Goal: Task Accomplishment & Management: Complete application form

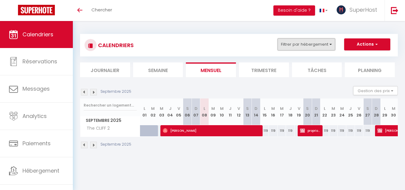
click at [300, 44] on button "Filtrer par hébergement" at bounding box center [306, 44] width 58 height 12
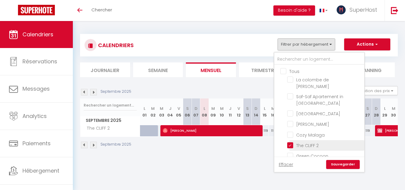
click at [291, 142] on input "The CLIFF 2" at bounding box center [324, 145] width 75 height 6
checkbox input "false"
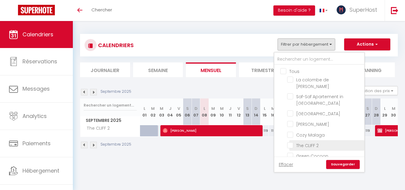
checkbox input "false"
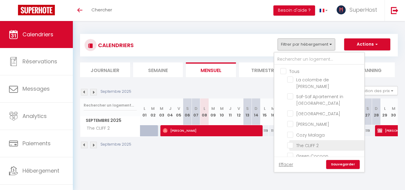
checkbox input "false"
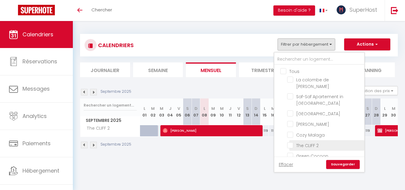
checkbox input "false"
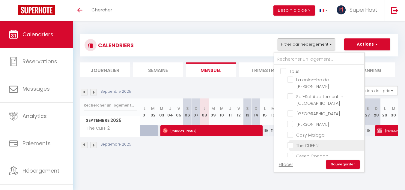
checkbox input "false"
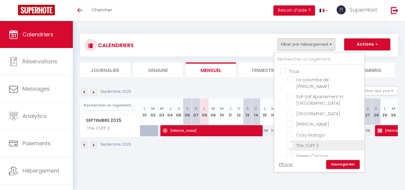
checkbox input "false"
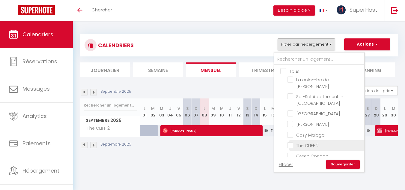
checkbox input "false"
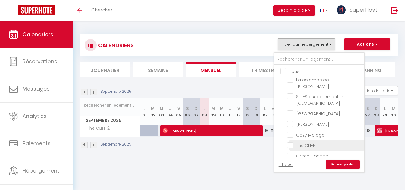
checkbox input "false"
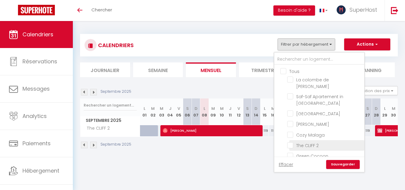
checkbox input "false"
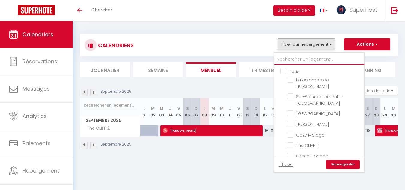
click at [291, 61] on input "text" at bounding box center [319, 59] width 90 height 11
type input "c"
checkbox input "false"
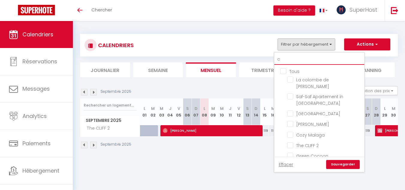
checkbox input "false"
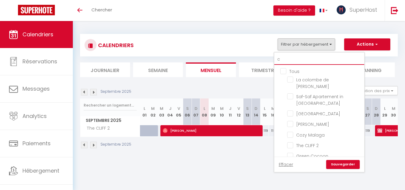
checkbox input "false"
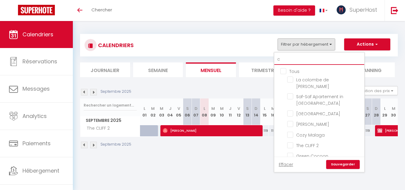
checkbox input "false"
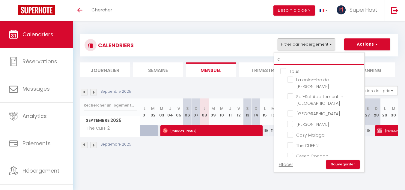
checkbox input "false"
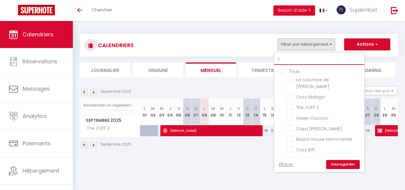
type input "cl"
checkbox input "false"
type input "cli"
checkbox input "false"
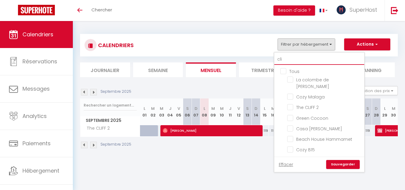
checkbox input "false"
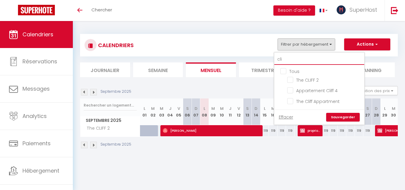
type input "clif"
checkbox input "false"
type input "cliff"
checkbox input "false"
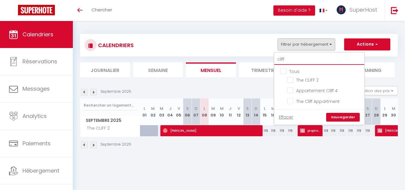
checkbox input "false"
type input "cliff"
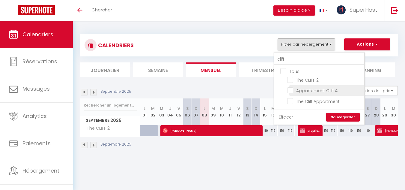
click at [291, 89] on input "Appartement Cliff 4" at bounding box center [324, 90] width 75 height 6
checkbox input "true"
checkbox input "false"
click at [353, 119] on link "Sauvegarder" at bounding box center [343, 117] width 34 height 9
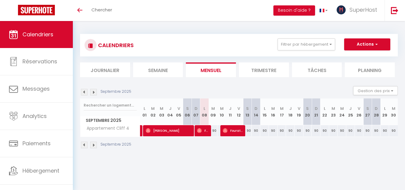
click at [366, 130] on div "90" at bounding box center [367, 130] width 9 height 11
type input "90"
select select "1"
type input "[PERSON_NAME] 27 Septembre 2025"
type input "Dim 28 Septembre 2025"
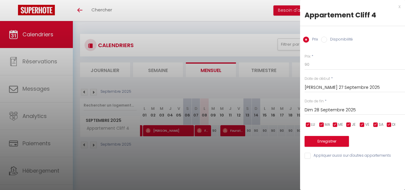
click at [327, 39] on input "Disponibilité" at bounding box center [324, 40] width 6 height 6
radio input "true"
radio input "false"
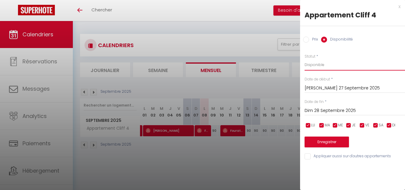
click at [325, 62] on select "Disponible Indisponible" at bounding box center [354, 64] width 100 height 11
select select "0"
click at [304, 59] on select "Disponible Indisponible" at bounding box center [354, 64] width 100 height 11
click at [321, 84] on div "[PERSON_NAME] 27 Septembre 2025 < [DATE] > Dim Lun Mar Mer Jeu Ven Sam 1 2 3 4 …" at bounding box center [354, 87] width 100 height 11
click at [325, 111] on input "Dim 28 Septembre 2025" at bounding box center [354, 111] width 100 height 8
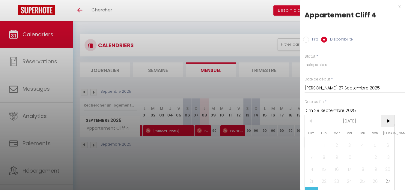
click at [389, 119] on span ">" at bounding box center [387, 121] width 13 height 12
click at [313, 121] on span "<" at bounding box center [311, 121] width 13 height 12
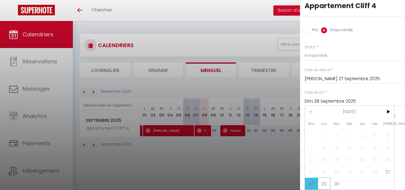
click at [325, 178] on span "29" at bounding box center [324, 183] width 13 height 12
type input "Lun 29 Septembre 2025"
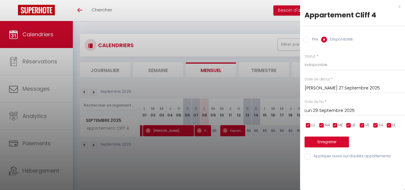
scroll to position [0, 0]
click at [325, 144] on button "Enregistrer" at bounding box center [326, 141] width 44 height 11
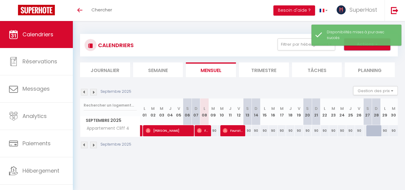
click at [350, 49] on button "Actions" at bounding box center [367, 44] width 46 height 12
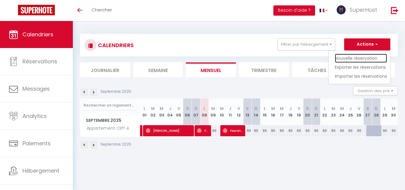
click at [349, 57] on link "Nouvelle réservation" at bounding box center [361, 58] width 52 height 9
select select
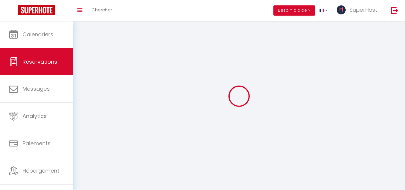
select select
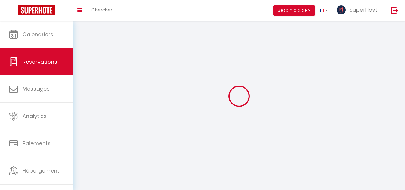
select select
checkbox input "false"
select select
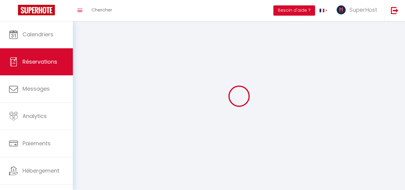
select select
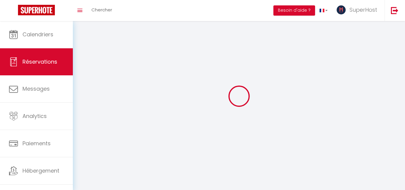
checkbox input "false"
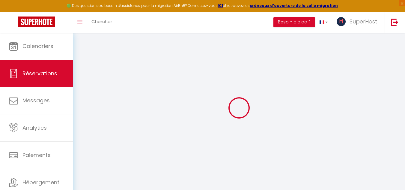
select select
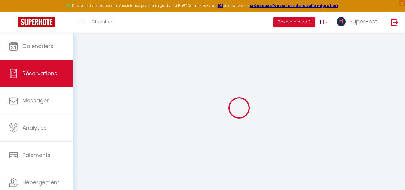
select select
checkbox input "false"
select select
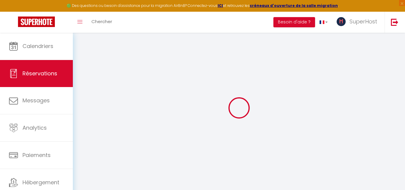
select select
checkbox input "false"
select select
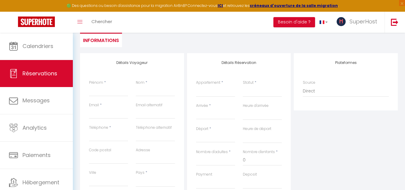
scroll to position [53, 0]
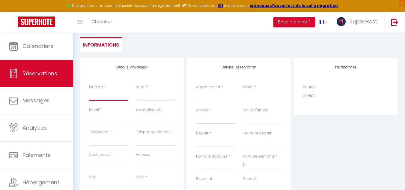
click at [103, 99] on input "Prénom" at bounding box center [108, 95] width 39 height 11
type input "H"
select select
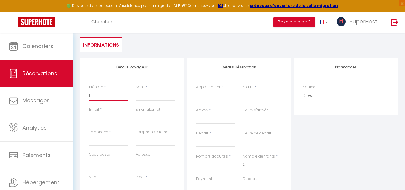
select select
checkbox input "false"
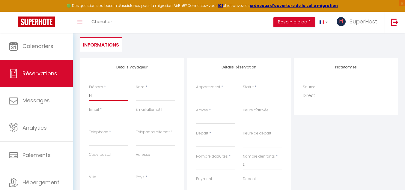
type input "He"
select select
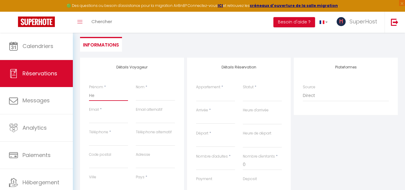
select select
checkbox input "false"
type input "Hed"
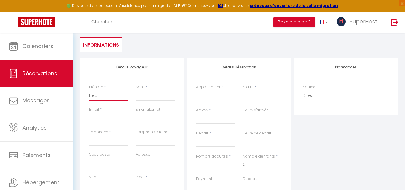
select select
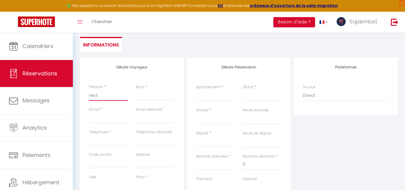
select select
checkbox input "false"
type input "Hedd"
select select
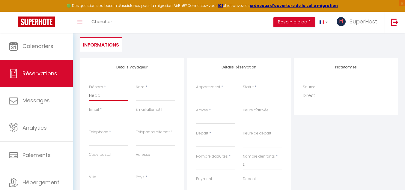
select select
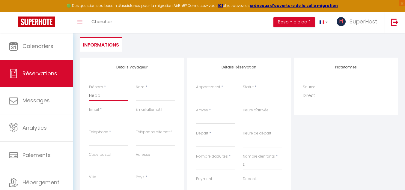
select select
checkbox input "false"
type input "Hedda"
select select
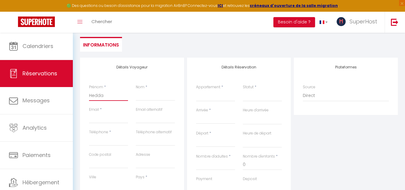
select select
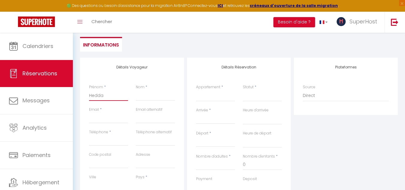
checkbox input "false"
drag, startPoint x: 113, startPoint y: 95, endPoint x: 75, endPoint y: 95, distance: 37.5
click at [75, 95] on div "Retourner vers Hedda Actions Enregistrer Actions Enregistrer Aperçu et éditer E…" at bounding box center [239, 146] width 332 height 334
click at [148, 95] on input "Nom" at bounding box center [155, 95] width 39 height 11
click at [115, 98] on input "Hedda" at bounding box center [108, 95] width 39 height 11
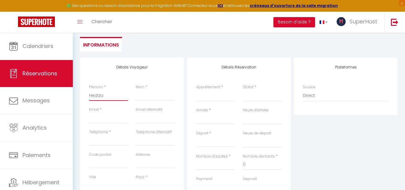
click at [115, 98] on input "Hedda" at bounding box center [108, 95] width 39 height 11
type input "A"
select select
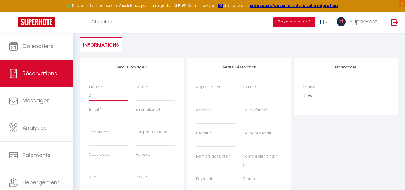
select select
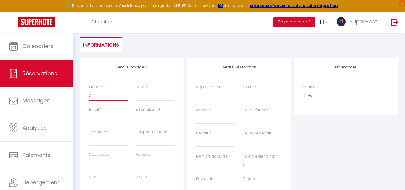
checkbox input "false"
type input "Am"
select select
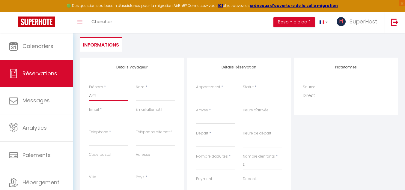
select select
checkbox input "false"
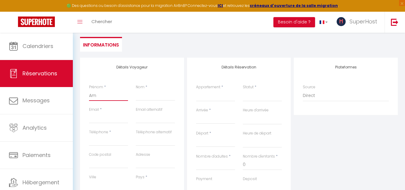
type input "Amb"
select select
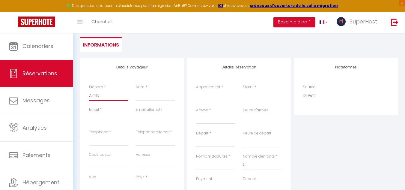
select select
checkbox input "false"
type input "Amba"
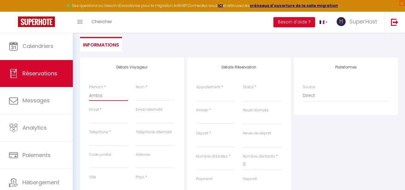
select select
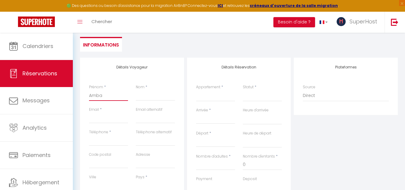
select select
drag, startPoint x: 121, startPoint y: 96, endPoint x: 79, endPoint y: 96, distance: 42.0
click at [79, 96] on div "Détails Voyageur Prénom * Ambassadeur Nom * Email * Email alternatif Téléphone …" at bounding box center [132, 165] width 107 height 214
click at [98, 120] on input "Email client" at bounding box center [108, 117] width 39 height 11
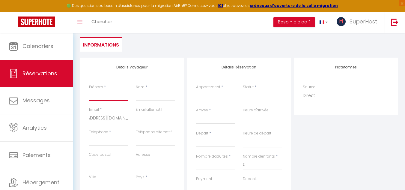
click at [99, 98] on input "Prénom" at bounding box center [108, 95] width 39 height 11
click at [138, 99] on input "Nom" at bounding box center [155, 95] width 39 height 11
drag, startPoint x: 109, startPoint y: 96, endPoint x: 74, endPoint y: 91, distance: 36.0
click at [74, 91] on div "Retourner vers Zephyr Actions Enregistrer Actions Enregistrer Aperçu et éditer …" at bounding box center [239, 146] width 332 height 334
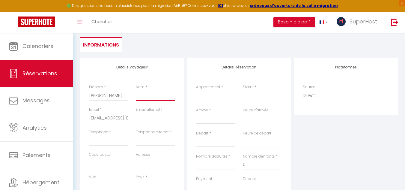
click at [170, 98] on input "Nom" at bounding box center [155, 95] width 39 height 11
click at [207, 96] on select "[GEOGRAPHIC_DATA] in [GEOGRAPHIC_DATA] [GEOGRAPHIC_DATA] [PERSON_NAME][GEOGRAPH…" at bounding box center [215, 95] width 39 height 11
click at [196, 90] on select "[GEOGRAPHIC_DATA] in [GEOGRAPHIC_DATA] [GEOGRAPHIC_DATA] [PERSON_NAME][GEOGRAPH…" at bounding box center [215, 95] width 39 height 11
click at [247, 99] on select "Confirmé Non Confirmé [PERSON_NAME] par le voyageur No Show Request" at bounding box center [262, 95] width 39 height 11
click at [252, 96] on select "Confirmé Non Confirmé [PERSON_NAME] par le voyageur No Show Request" at bounding box center [262, 95] width 39 height 11
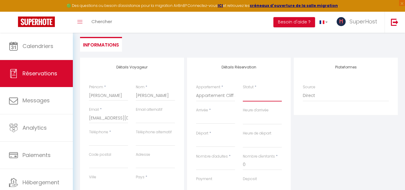
click at [252, 96] on select "Confirmé Non Confirmé [PERSON_NAME] par le voyageur No Show Request" at bounding box center [262, 95] width 39 height 11
click at [243, 90] on select "Confirmé Non Confirmé [PERSON_NAME] par le voyageur No Show Request" at bounding box center [262, 95] width 39 height 11
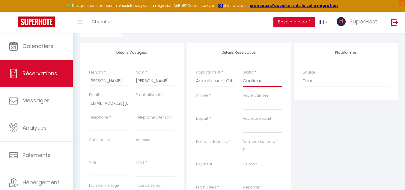
scroll to position [84, 0]
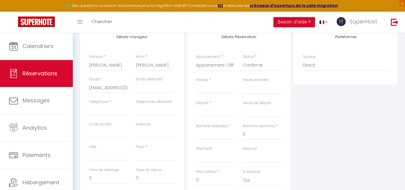
click at [227, 89] on input "Arrivée" at bounding box center [215, 89] width 39 height 8
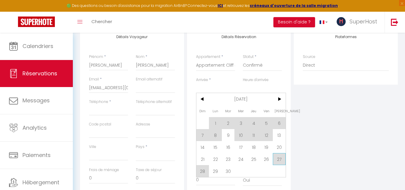
click at [278, 156] on span "27" at bounding box center [279, 159] width 13 height 12
click at [281, 163] on div "Deposit OK KO" at bounding box center [262, 157] width 47 height 23
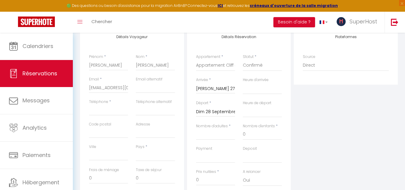
click at [224, 111] on input "Dim 28 Septembre 2025" at bounding box center [215, 112] width 39 height 8
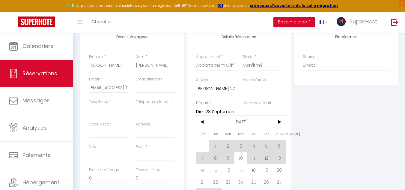
scroll to position [131, 0]
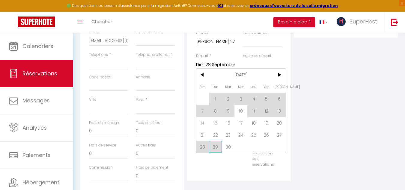
click at [215, 147] on span "29" at bounding box center [215, 147] width 13 height 12
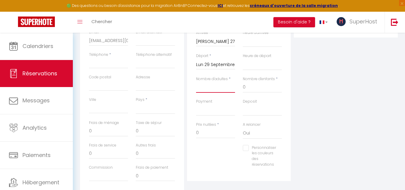
click at [224, 91] on input "Nombre d'adultes" at bounding box center [215, 87] width 39 height 11
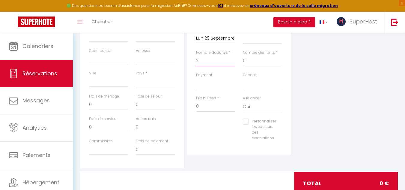
scroll to position [165, 0]
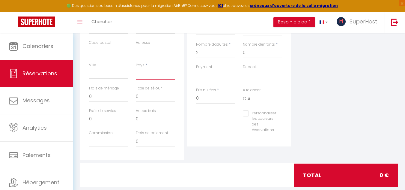
click at [149, 75] on select "[GEOGRAPHIC_DATA] [GEOGRAPHIC_DATA] [GEOGRAPHIC_DATA] [GEOGRAPHIC_DATA] [GEOGRA…" at bounding box center [155, 73] width 39 height 11
click at [136, 68] on select "[GEOGRAPHIC_DATA] [GEOGRAPHIC_DATA] [GEOGRAPHIC_DATA] [GEOGRAPHIC_DATA] [GEOGRA…" at bounding box center [155, 73] width 39 height 11
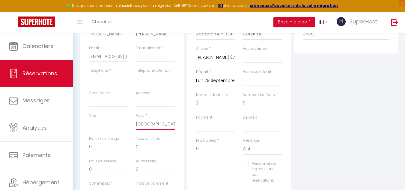
scroll to position [114, 0]
click at [111, 78] on input "Téléphone" at bounding box center [108, 79] width 39 height 11
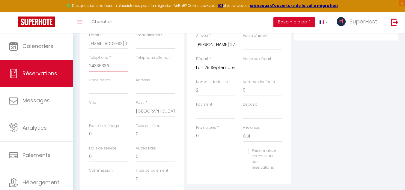
scroll to position [177, 0]
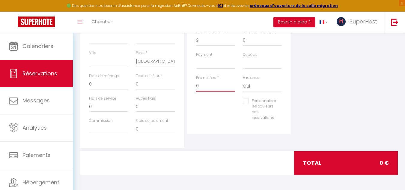
drag, startPoint x: 212, startPoint y: 86, endPoint x: 183, endPoint y: 89, distance: 28.3
click at [183, 89] on div "Détails Voyageur Prénom * [PERSON_NAME] Nom * [PERSON_NAME] Email * [EMAIL_ADDR…" at bounding box center [239, 40] width 321 height 214
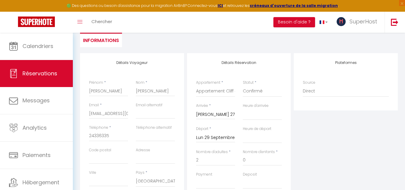
scroll to position [8, 0]
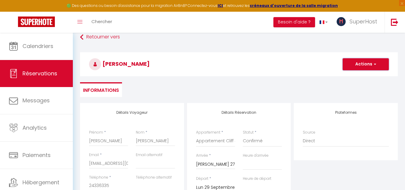
click at [357, 65] on button "Actions" at bounding box center [366, 64] width 46 height 12
click at [353, 76] on link "Enregistrer" at bounding box center [359, 77] width 47 height 8
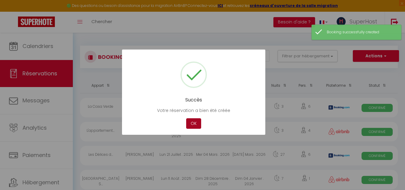
click at [190, 123] on button "OK" at bounding box center [193, 123] width 15 height 10
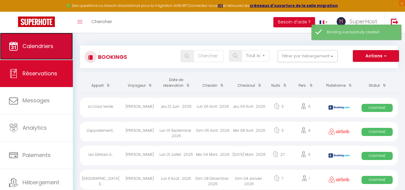
click at [51, 52] on link "Calendriers" at bounding box center [36, 46] width 73 height 27
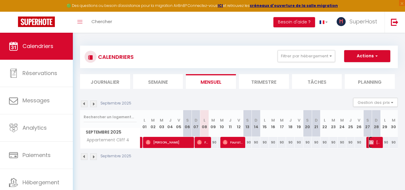
click at [374, 142] on span "[PERSON_NAME]" at bounding box center [375, 141] width 12 height 11
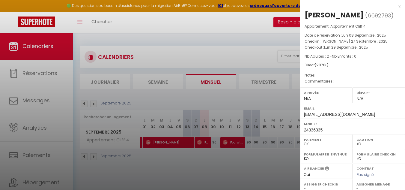
click at [233, 159] on div at bounding box center [202, 95] width 405 height 190
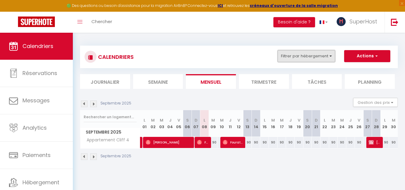
click at [301, 55] on button "Filtrer par hébergement" at bounding box center [306, 56] width 58 height 12
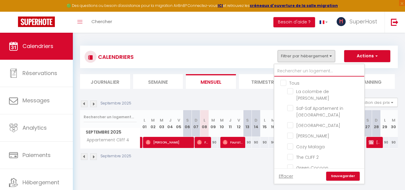
click at [284, 73] on input "text" at bounding box center [319, 71] width 90 height 11
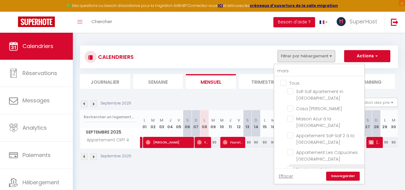
click at [297, 166] on input "Dar Marsa Cubes" at bounding box center [324, 169] width 75 height 6
click at [351, 176] on link "Sauvegarder" at bounding box center [343, 175] width 34 height 9
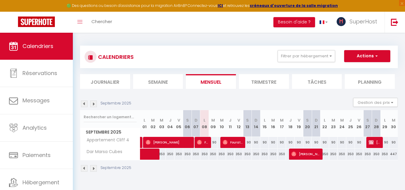
click at [94, 105] on img at bounding box center [93, 103] width 7 height 7
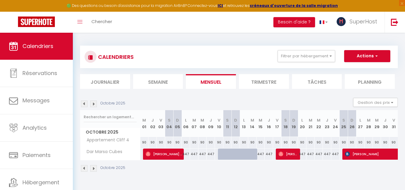
click at [83, 104] on img at bounding box center [84, 103] width 7 height 7
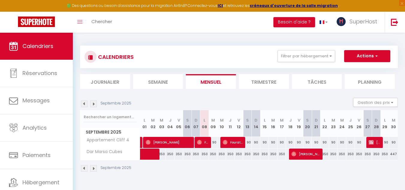
click at [93, 102] on img at bounding box center [93, 103] width 7 height 7
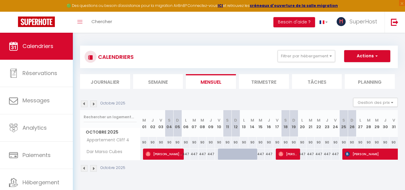
click at [92, 105] on img at bounding box center [93, 103] width 7 height 7
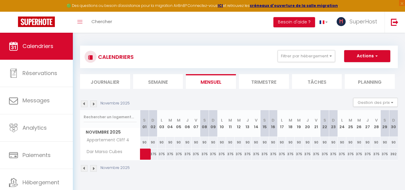
click at [84, 104] on img at bounding box center [84, 103] width 7 height 7
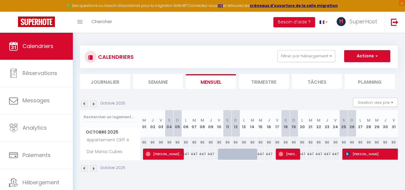
click at [81, 102] on img at bounding box center [84, 103] width 7 height 7
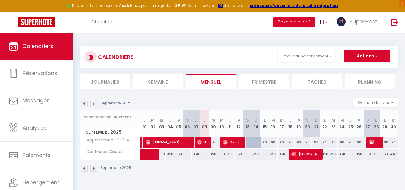
click at [94, 106] on img at bounding box center [93, 103] width 7 height 7
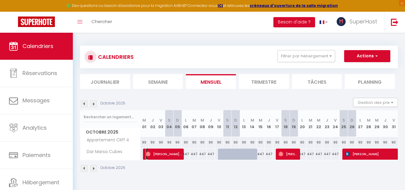
click at [176, 154] on span "[PERSON_NAME] wants" at bounding box center [164, 153] width 36 height 11
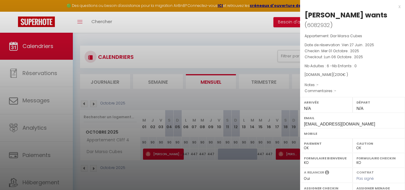
click at [254, 169] on div at bounding box center [202, 95] width 405 height 190
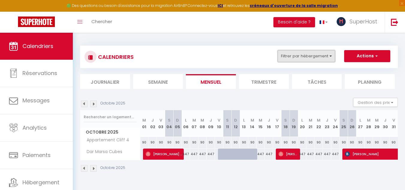
click at [319, 61] on button "Filtrer par hébergement" at bounding box center [306, 56] width 58 height 12
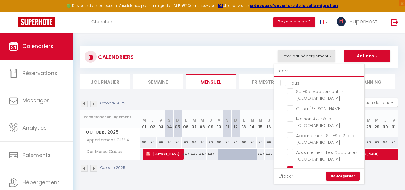
drag, startPoint x: 294, startPoint y: 72, endPoint x: 254, endPoint y: 74, distance: 40.5
click at [254, 74] on div "CALENDRIERS Filtrer par hébergement mars Tous Saf-Saf Apartement in [GEOGRAPHIC…" at bounding box center [239, 67] width 318 height 43
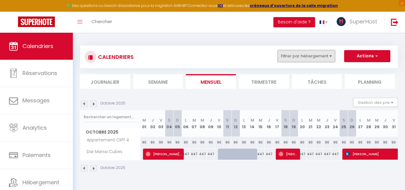
click at [299, 58] on button "Filtrer par hébergement" at bounding box center [306, 56] width 58 height 12
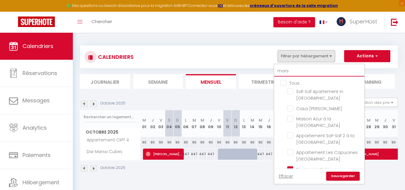
click at [292, 68] on input "mars" at bounding box center [319, 71] width 90 height 11
drag, startPoint x: 292, startPoint y: 73, endPoint x: 276, endPoint y: 72, distance: 15.9
click at [276, 72] on input "mars" at bounding box center [319, 71] width 90 height 11
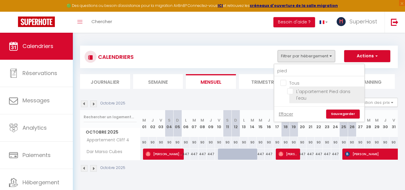
click at [298, 91] on input "L'appartement Pied dans l'eau" at bounding box center [324, 91] width 75 height 6
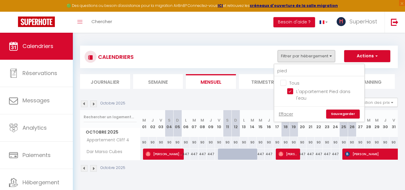
click at [344, 109] on link "Sauvegarder" at bounding box center [343, 113] width 34 height 9
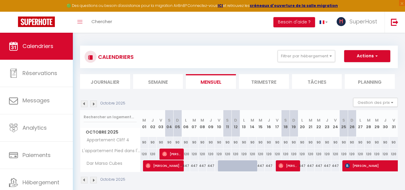
click at [94, 103] on img at bounding box center [93, 103] width 7 height 7
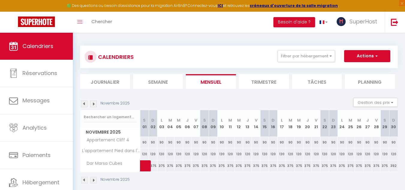
click at [80, 102] on div "CALENDRIERS Filtrer par hébergement pied Tous L'appartement Pied dans l'eau Eff…" at bounding box center [239, 115] width 332 height 164
click at [83, 104] on img at bounding box center [84, 103] width 7 height 7
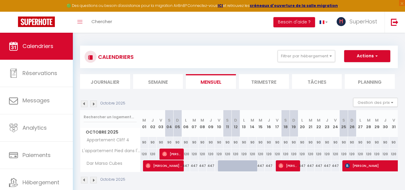
click at [83, 104] on img at bounding box center [84, 103] width 7 height 7
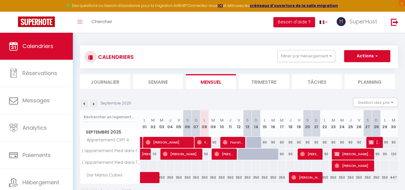
click at [92, 105] on img at bounding box center [93, 103] width 7 height 7
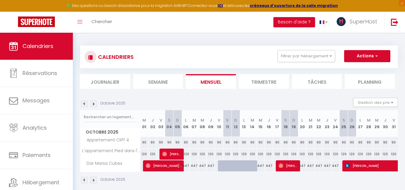
click at [94, 106] on img at bounding box center [93, 103] width 7 height 7
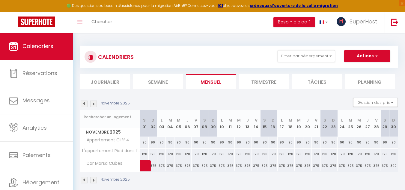
click at [82, 105] on img at bounding box center [84, 103] width 7 height 7
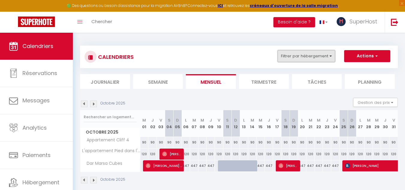
click at [283, 57] on button "Filtrer par hébergement" at bounding box center [306, 56] width 58 height 12
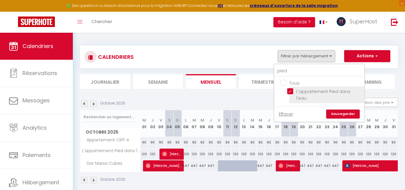
click at [289, 92] on input "L'appartement Pied dans l'eau" at bounding box center [324, 91] width 75 height 6
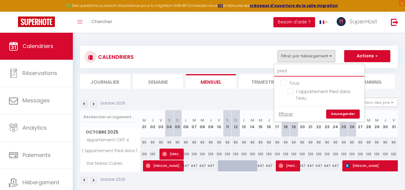
drag, startPoint x: 290, startPoint y: 71, endPoint x: 269, endPoint y: 70, distance: 20.8
click at [269, 70] on div "CALENDRIERS Filtrer par hébergement pied Tous L'appartement Pied dans l'eau Eff…" at bounding box center [239, 67] width 318 height 43
